Goal: Find specific page/section: Find specific page/section

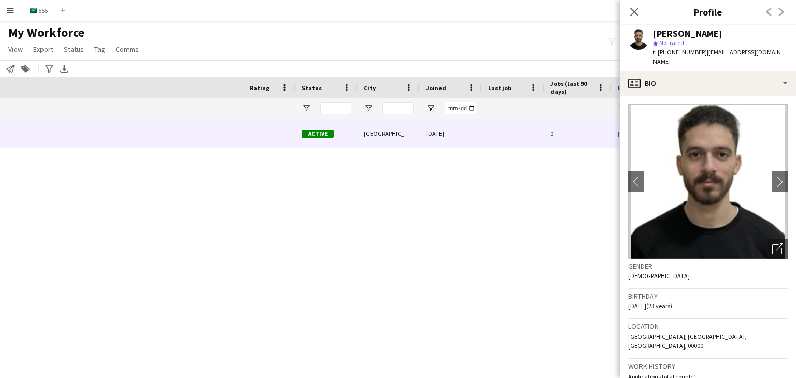
scroll to position [725, 0]
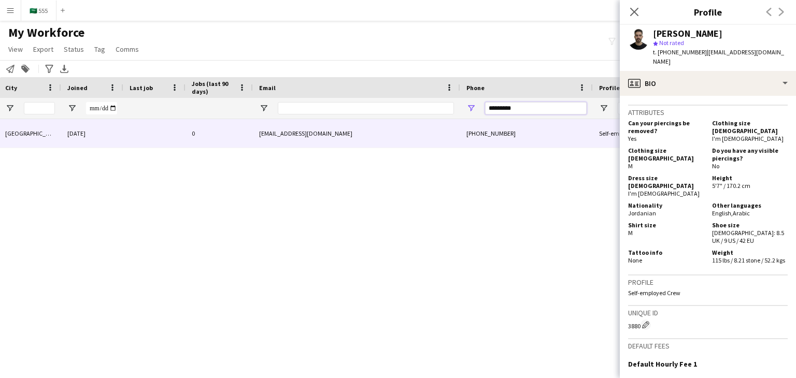
click at [524, 111] on input "*********" at bounding box center [536, 108] width 102 height 12
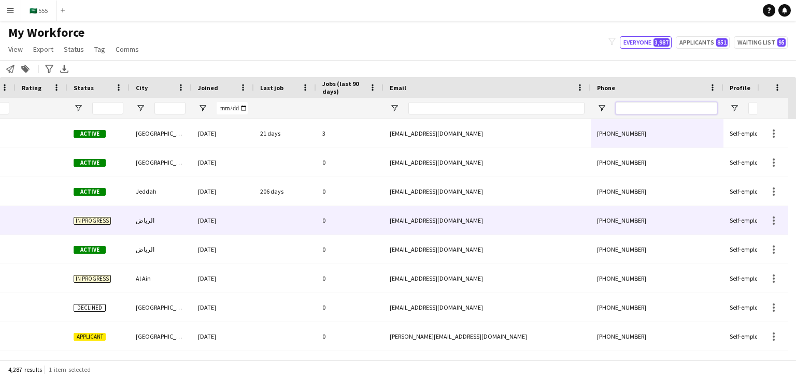
scroll to position [0, 0]
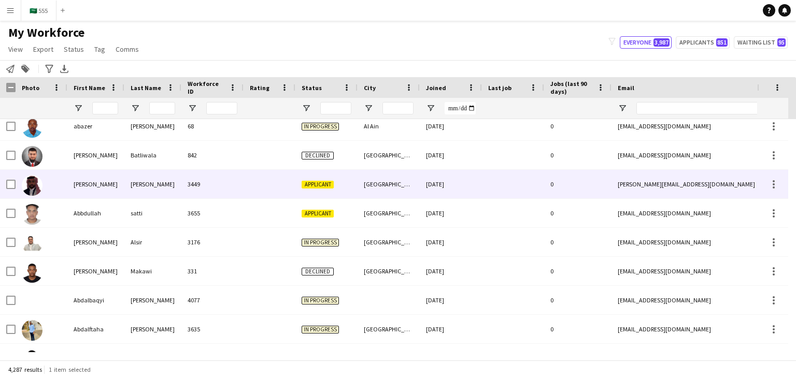
click at [226, 178] on div "3449" at bounding box center [212, 184] width 62 height 28
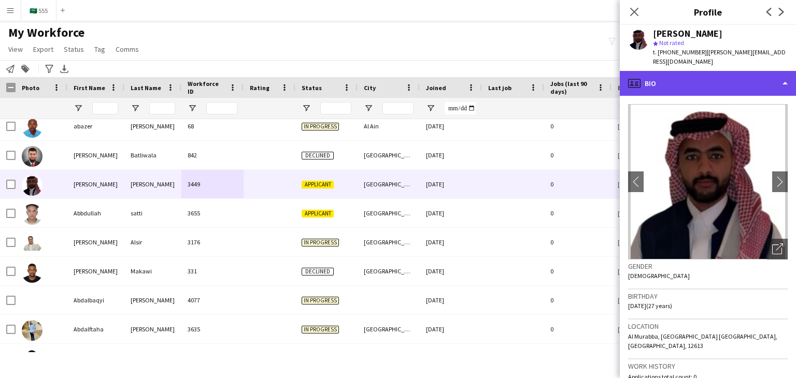
click at [682, 71] on div "profile Bio" at bounding box center [707, 83] width 176 height 25
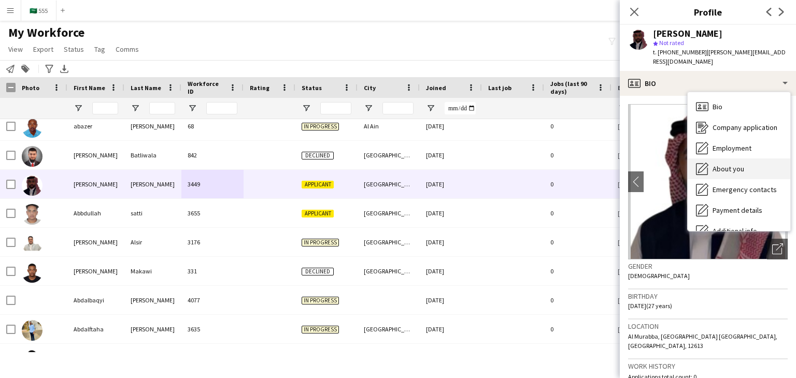
click at [735, 164] on span "About you" at bounding box center [728, 168] width 32 height 9
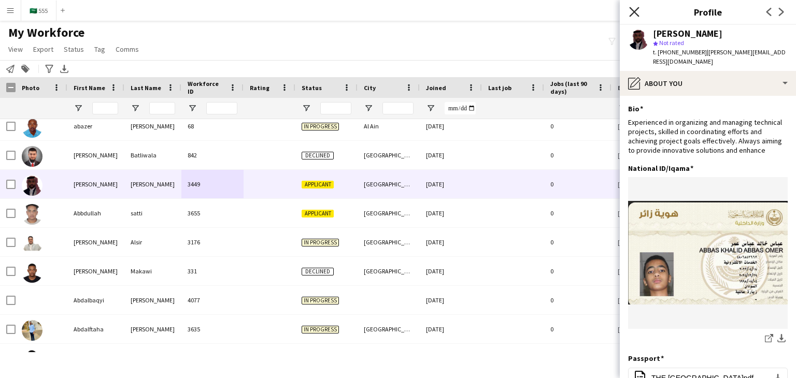
click at [636, 16] on icon "Close pop-in" at bounding box center [634, 12] width 10 height 10
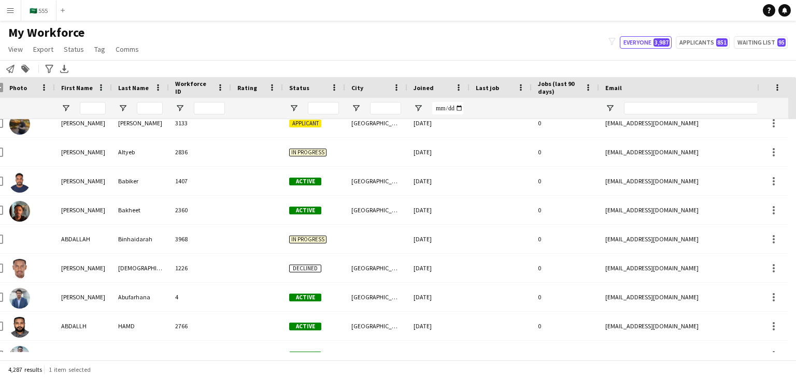
scroll to position [1054, 0]
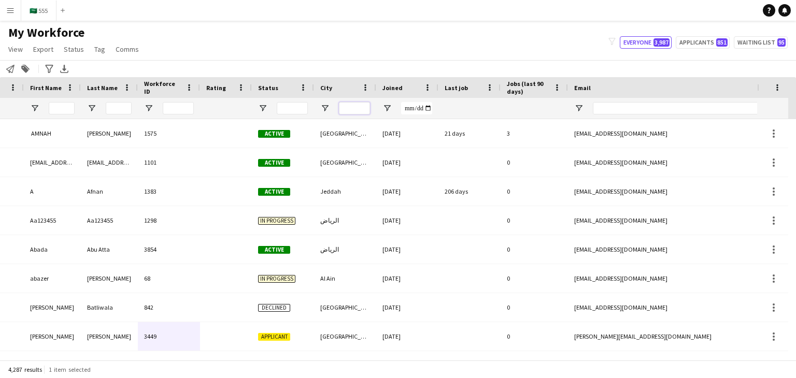
click at [358, 106] on input "City Filter Input" at bounding box center [354, 108] width 31 height 12
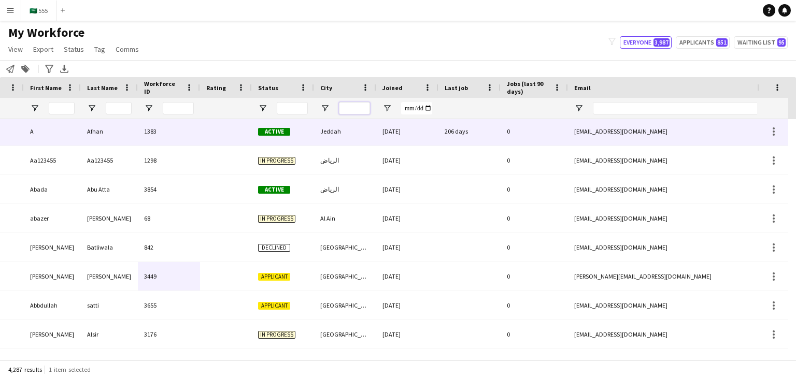
scroll to position [61, 0]
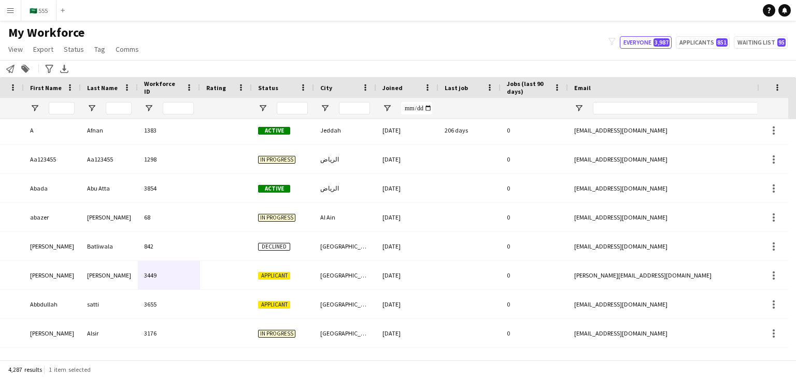
click at [456, 52] on div "My Workforce View Views Default view New view Update view Delete view Edit name…" at bounding box center [398, 42] width 796 height 35
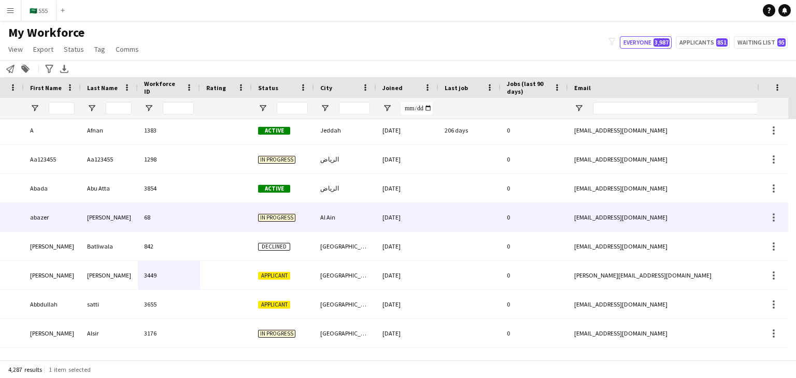
scroll to position [0, 0]
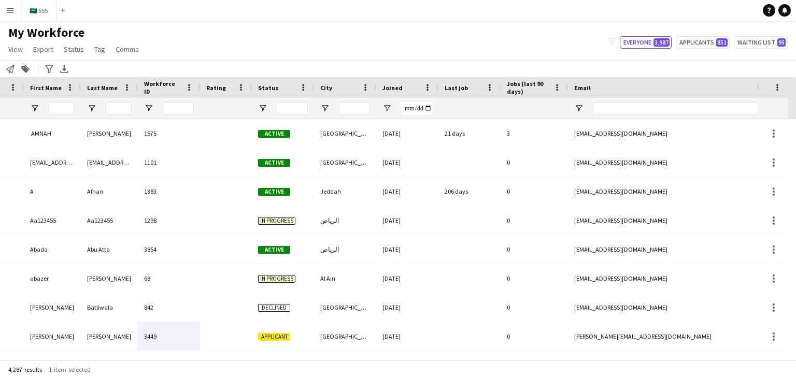
click at [400, 39] on div "My Workforce View Views Default view New view Update view Delete view Edit name…" at bounding box center [398, 42] width 796 height 35
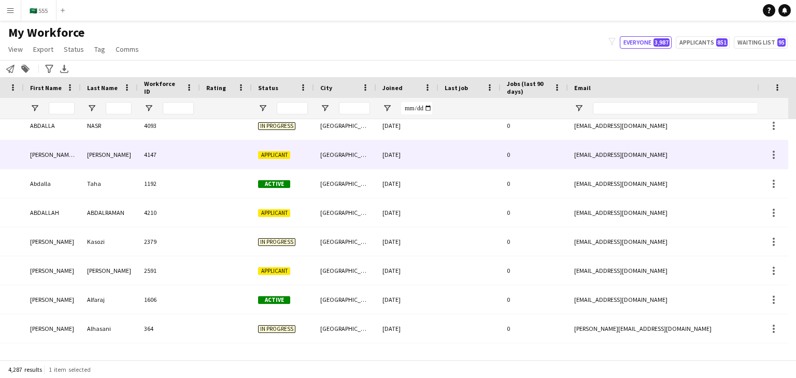
scroll to position [451, 0]
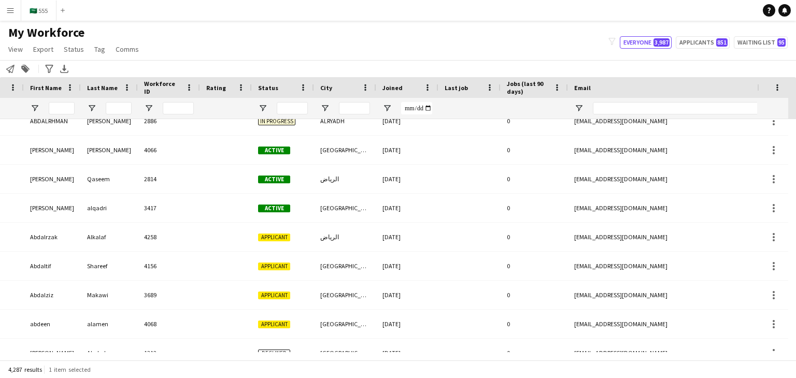
click at [648, 71] on div "Notify workforce Add to tag Search tags magnifier Add tag Advanced filters Adva…" at bounding box center [398, 68] width 796 height 17
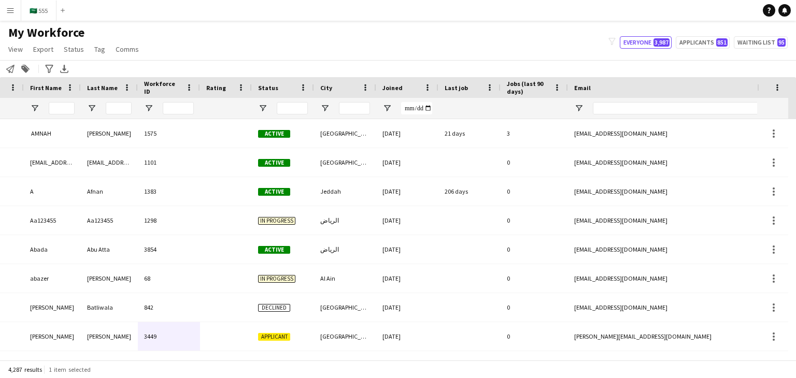
scroll to position [0, 0]
